Goal: Information Seeking & Learning: Check status

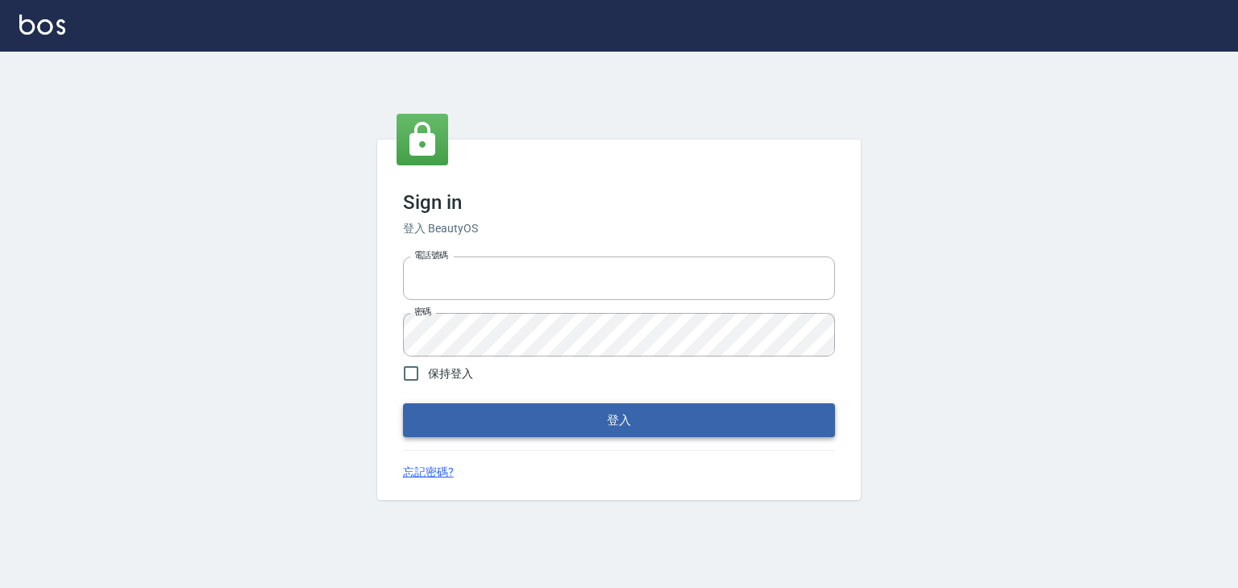
type input "0952331713"
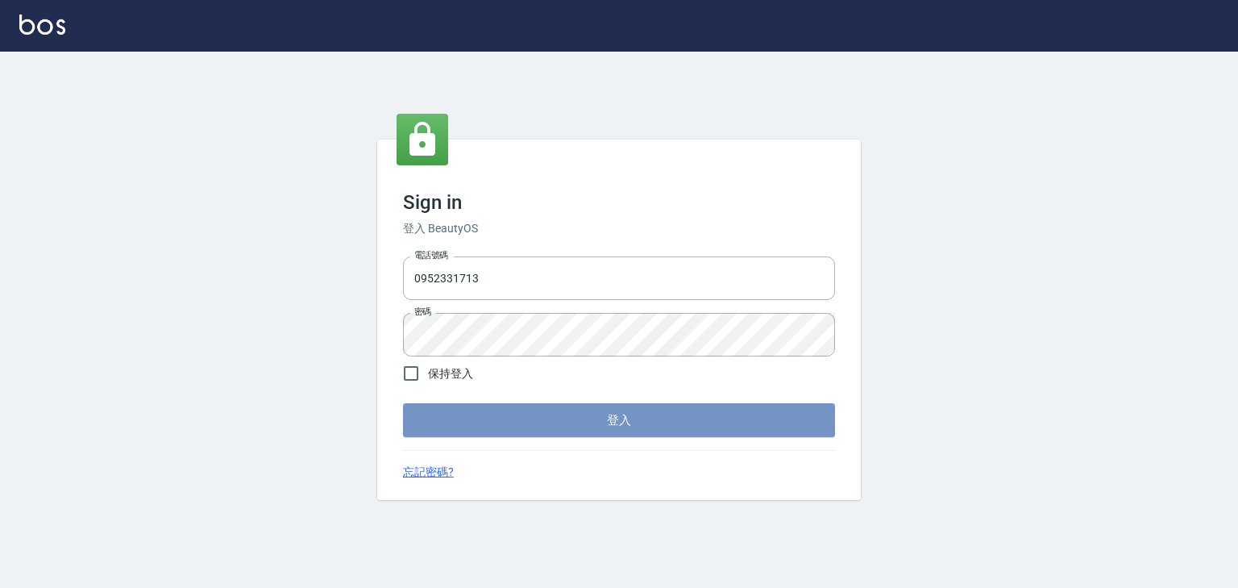
click at [561, 418] on button "登入" at bounding box center [619, 420] width 432 height 34
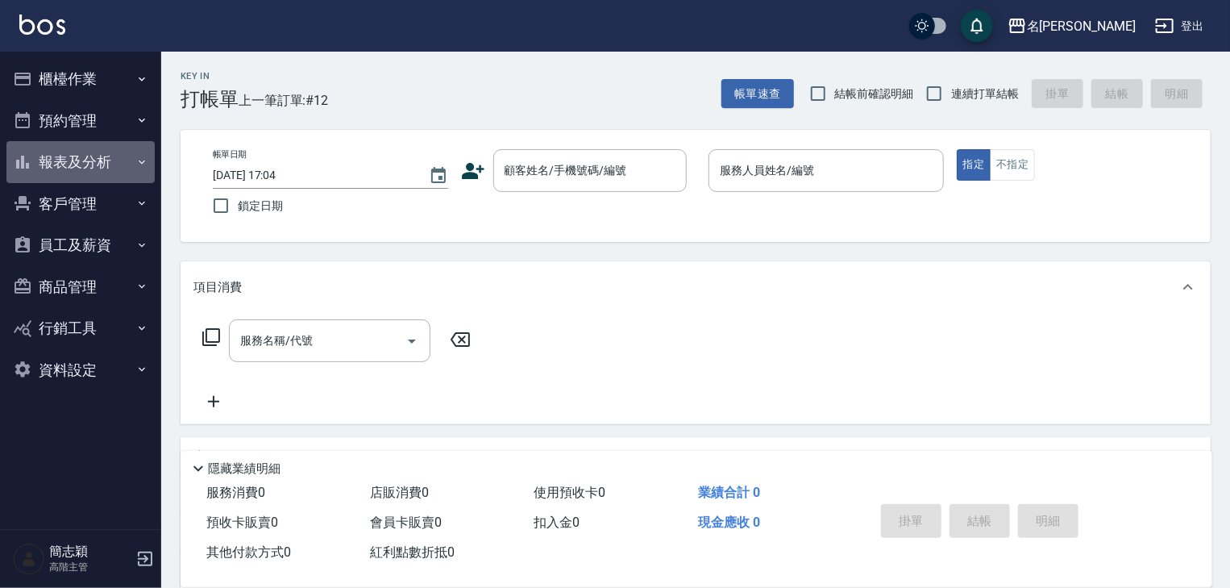
click at [139, 160] on icon "button" at bounding box center [141, 162] width 13 height 13
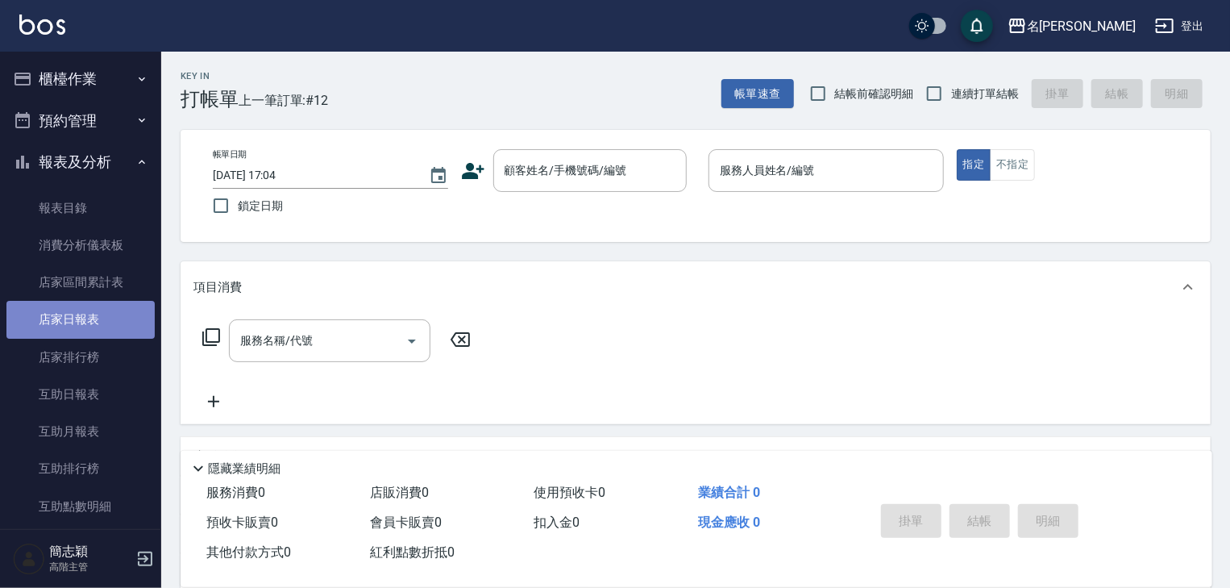
click at [84, 320] on link "店家日報表" at bounding box center [80, 319] width 148 height 37
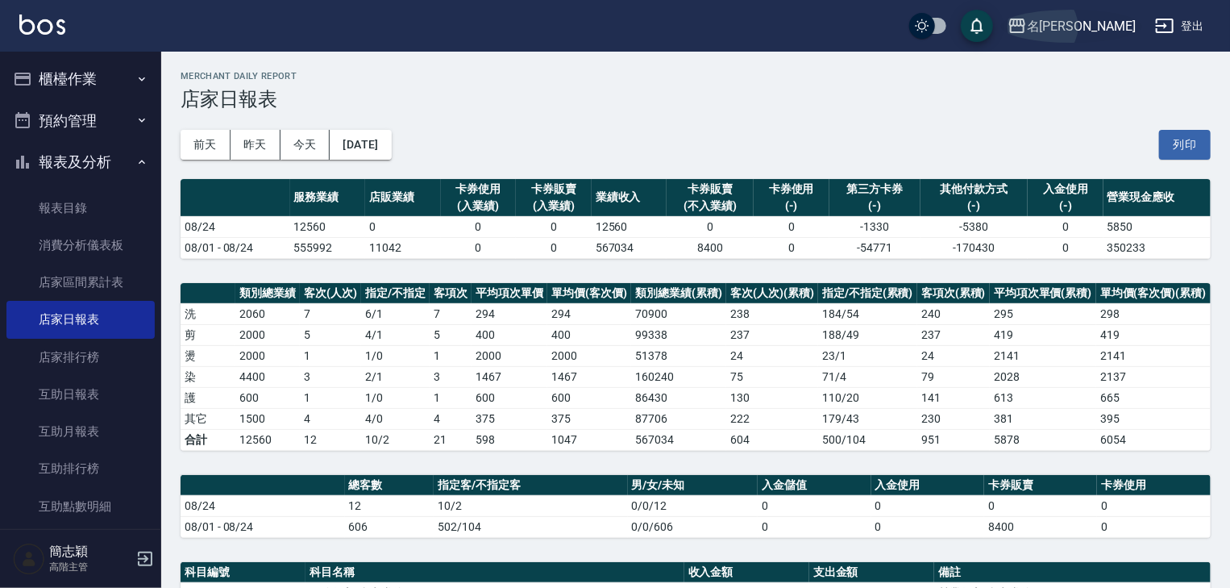
click at [1027, 23] on icon "button" at bounding box center [1017, 25] width 19 height 19
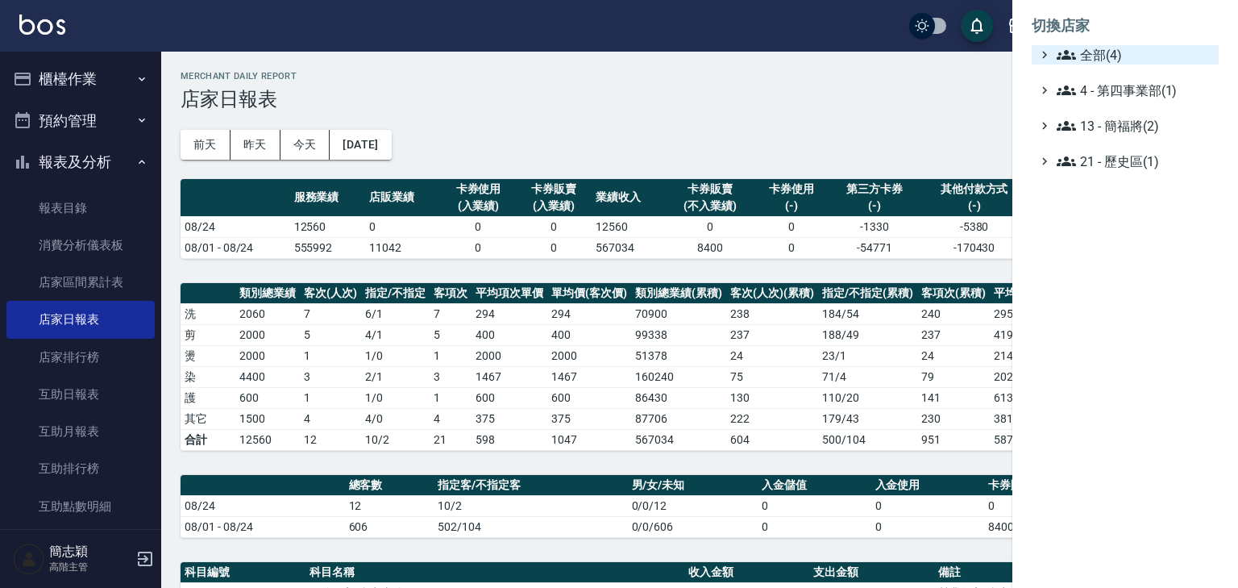
click at [1065, 52] on icon at bounding box center [1066, 55] width 19 height 10
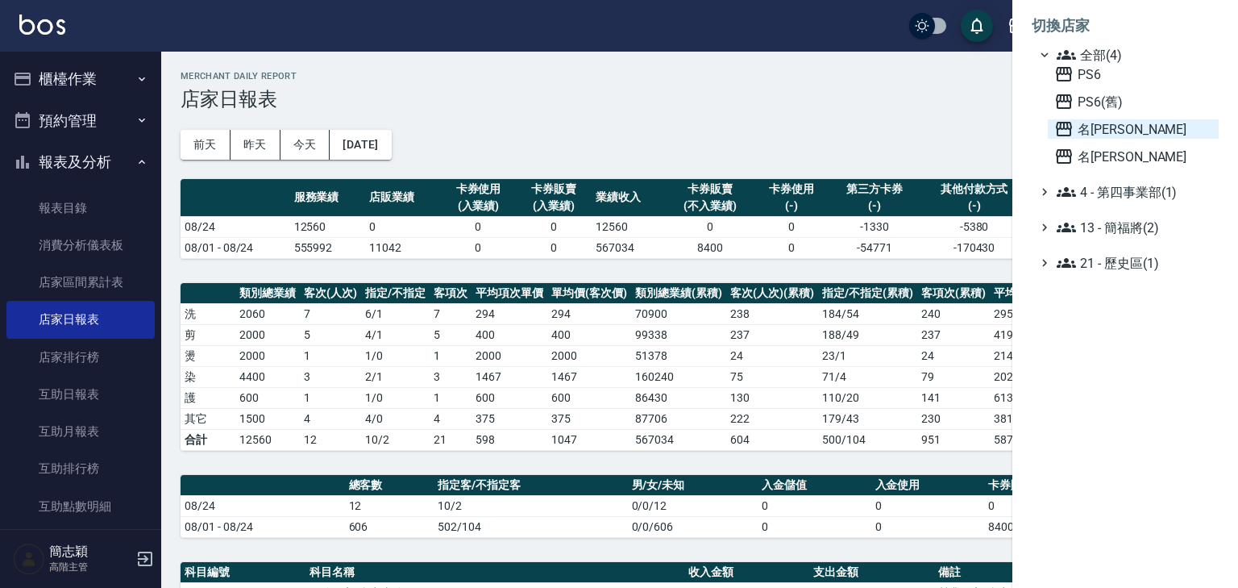
click at [1064, 126] on icon at bounding box center [1064, 129] width 16 height 15
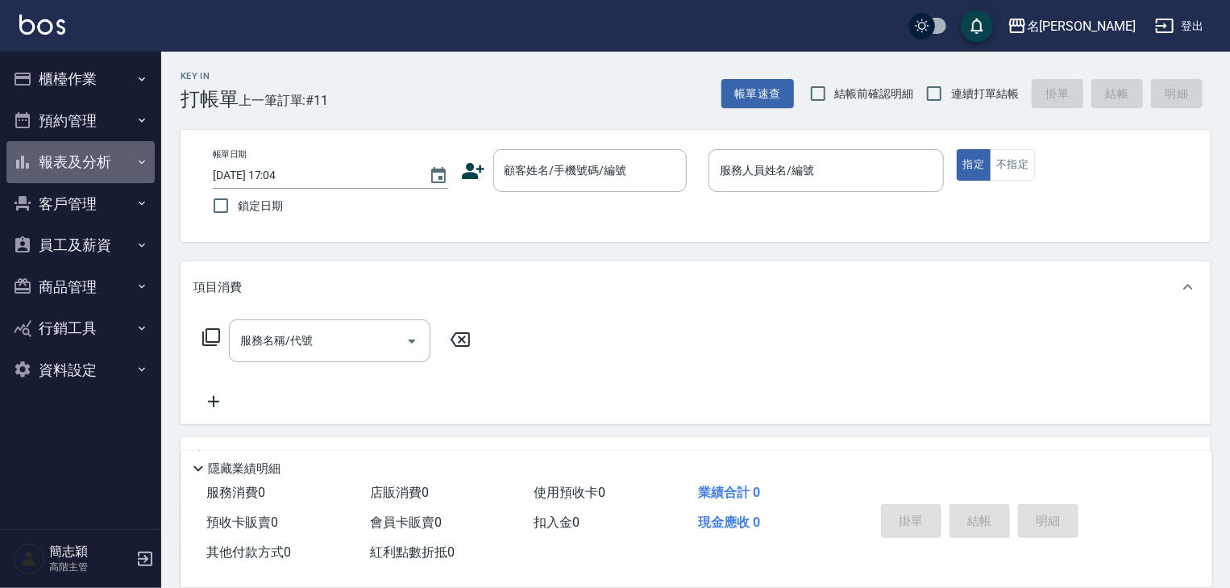
click at [141, 161] on icon "button" at bounding box center [141, 162] width 13 height 13
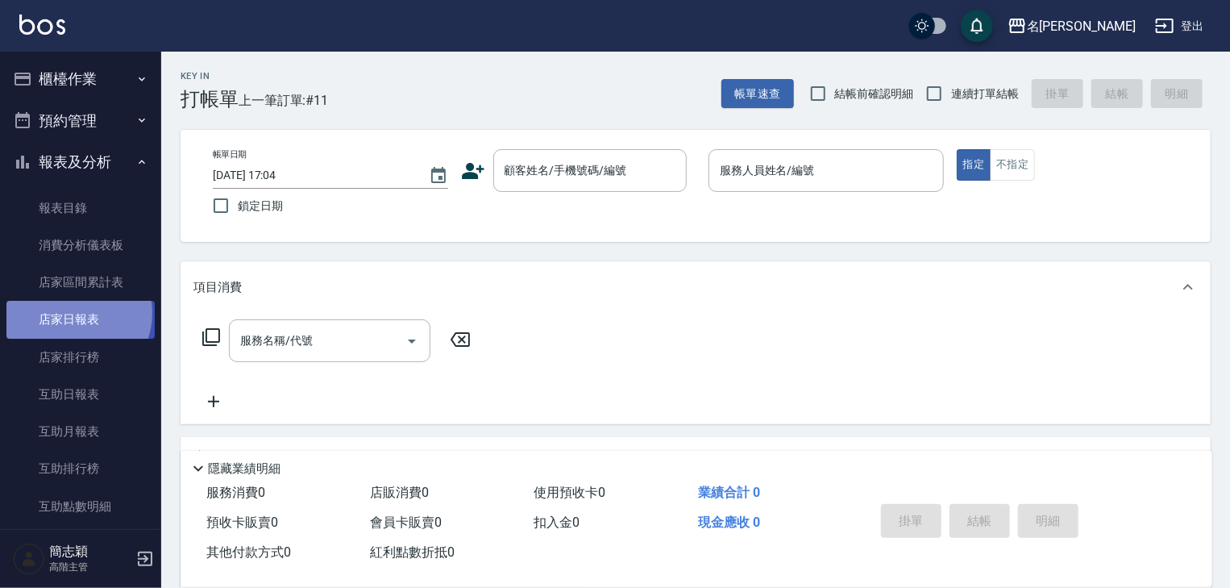
click at [75, 313] on link "店家日報表" at bounding box center [80, 319] width 148 height 37
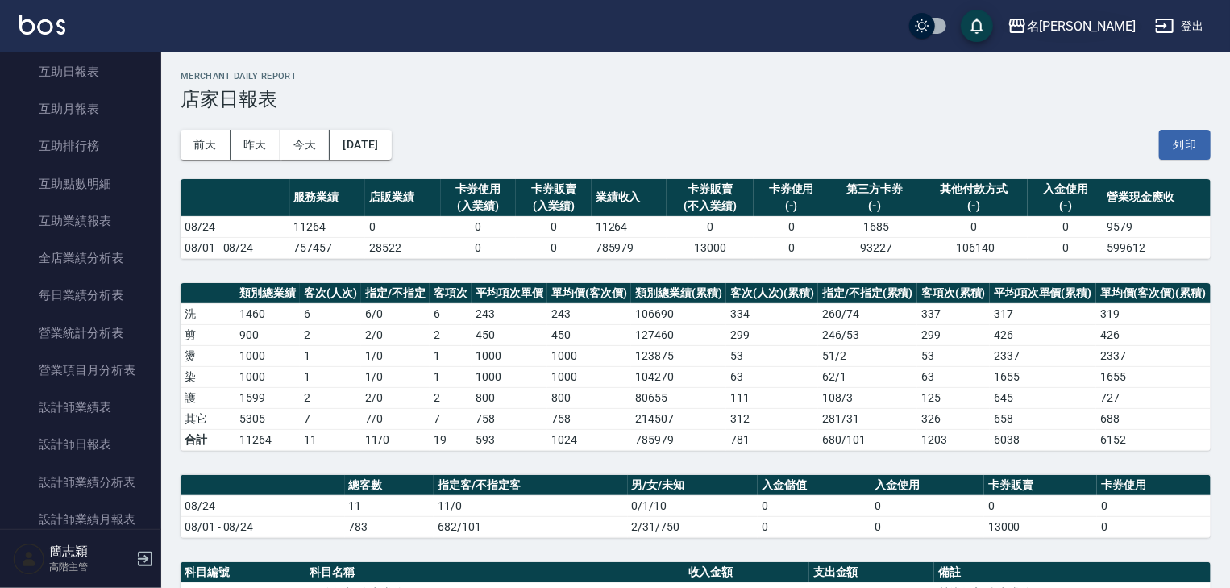
click at [1025, 20] on icon "button" at bounding box center [1017, 26] width 16 height 15
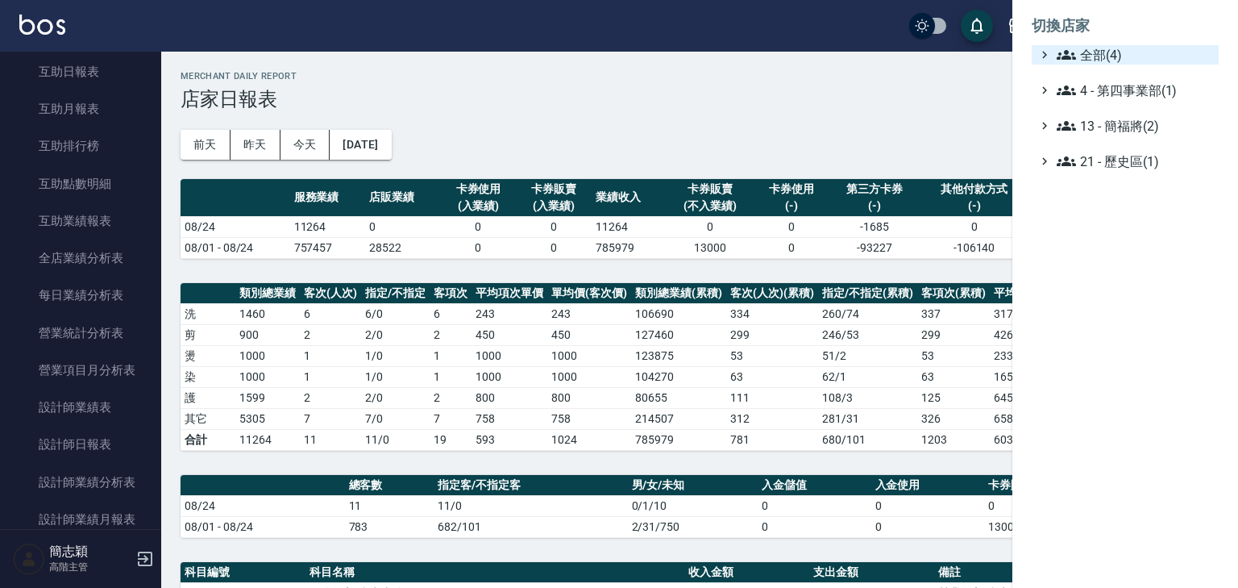
click at [1067, 47] on icon at bounding box center [1066, 54] width 19 height 19
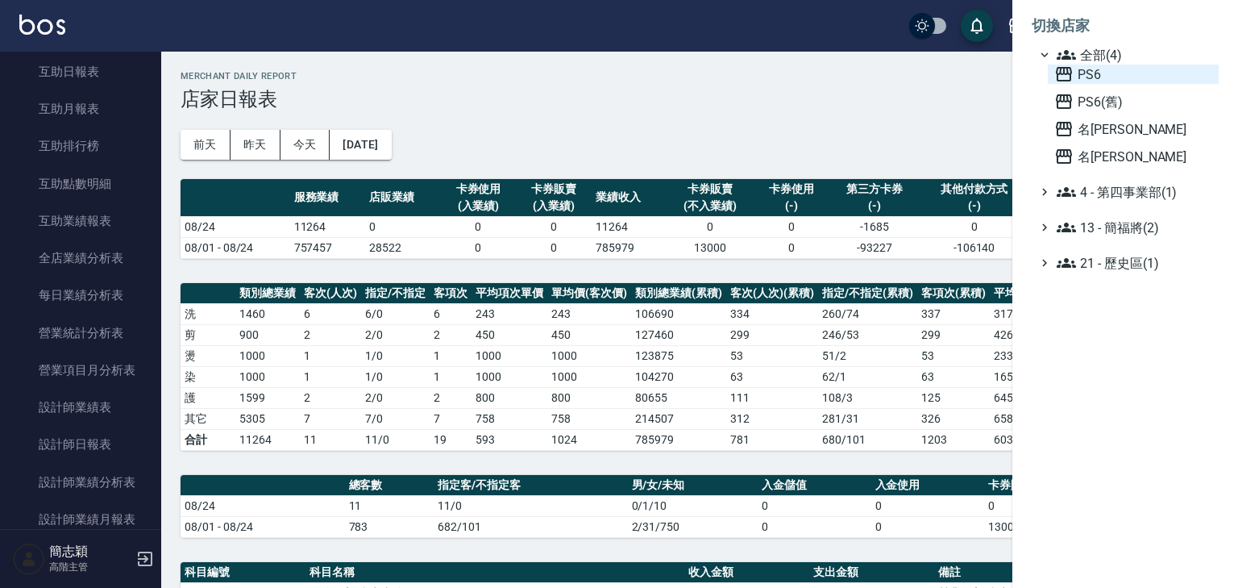
click at [1061, 71] on icon at bounding box center [1063, 73] width 19 height 19
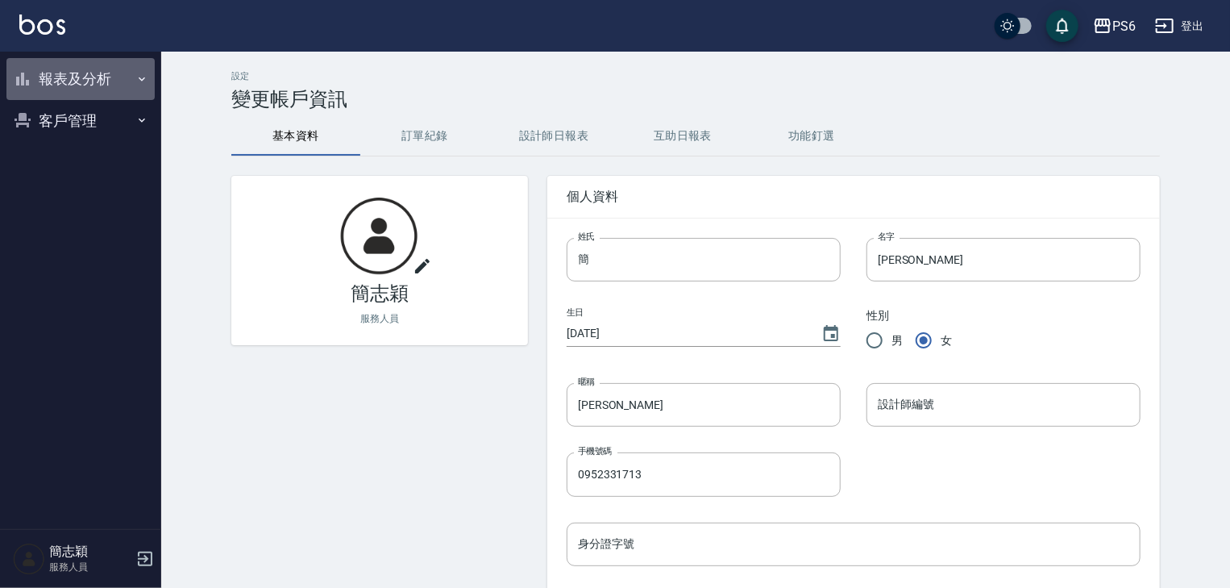
click at [133, 75] on button "報表及分析" at bounding box center [80, 79] width 148 height 42
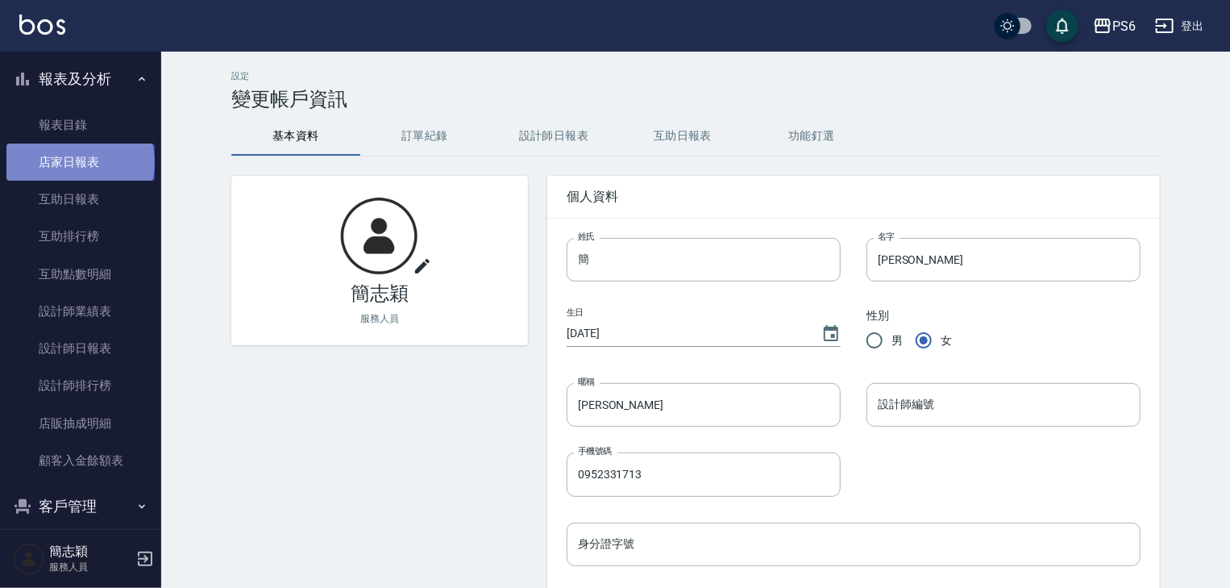
click at [79, 162] on link "店家日報表" at bounding box center [80, 161] width 148 height 37
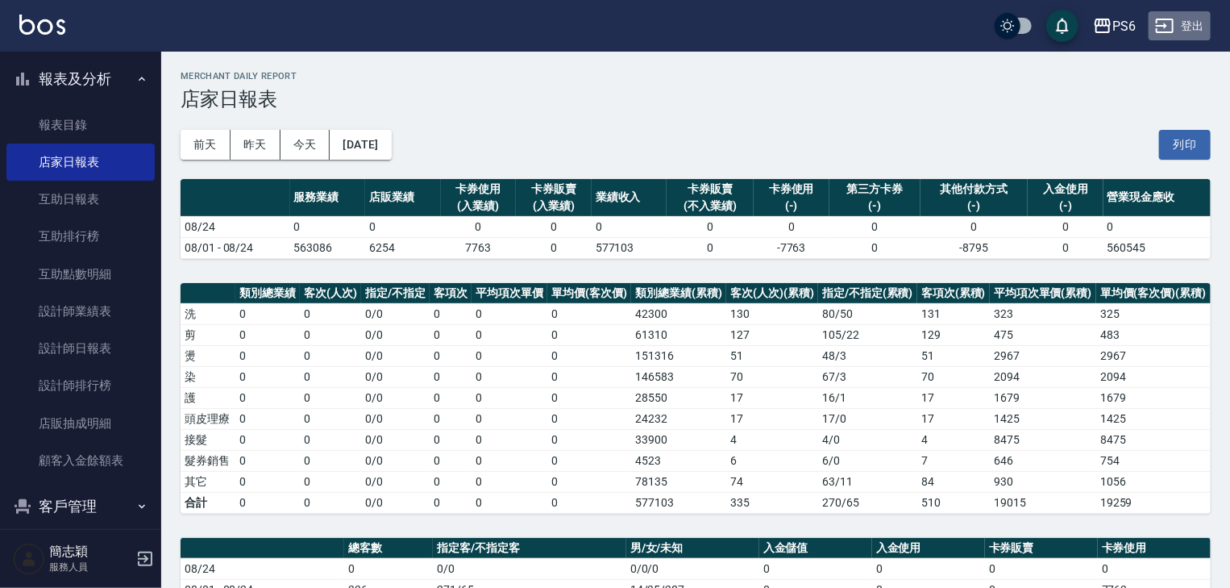
click at [1190, 20] on button "登出" at bounding box center [1180, 26] width 62 height 30
